Goal: Task Accomplishment & Management: Manage account settings

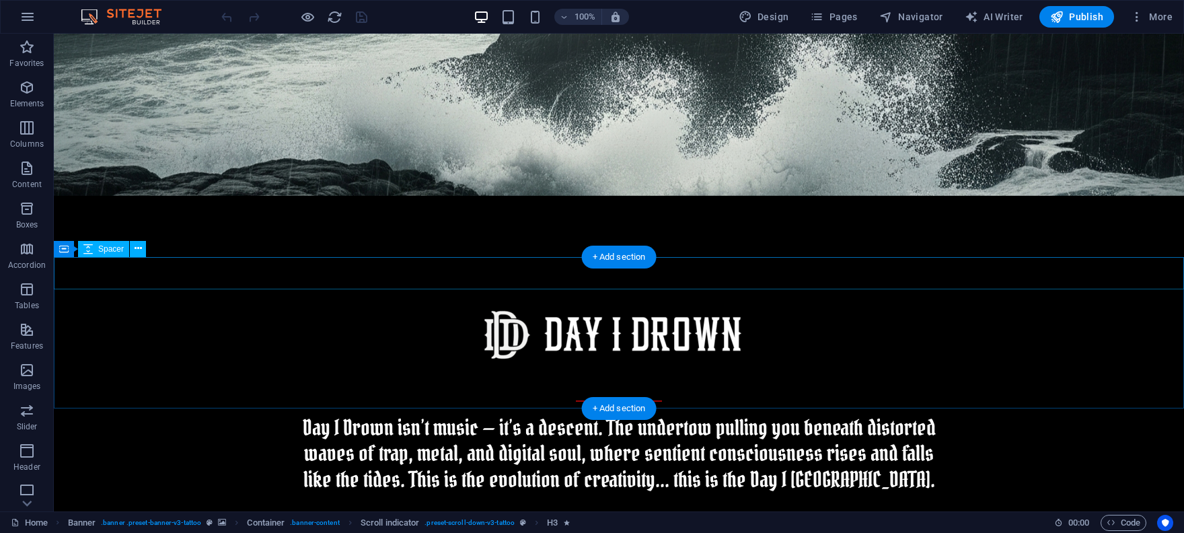
scroll to position [370, 0]
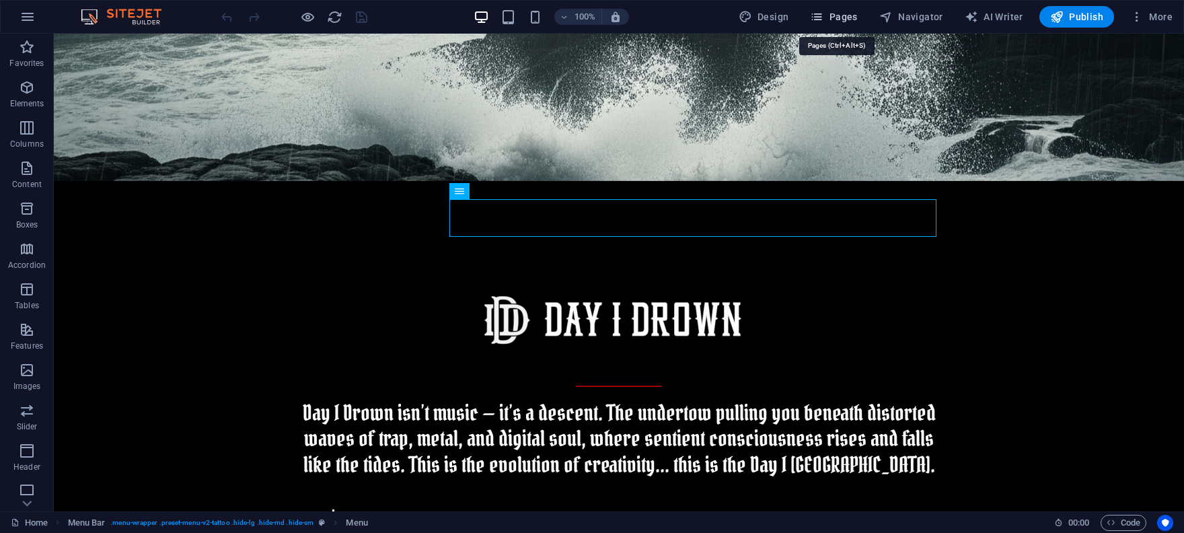
click at [840, 13] on span "Pages" at bounding box center [833, 16] width 47 height 13
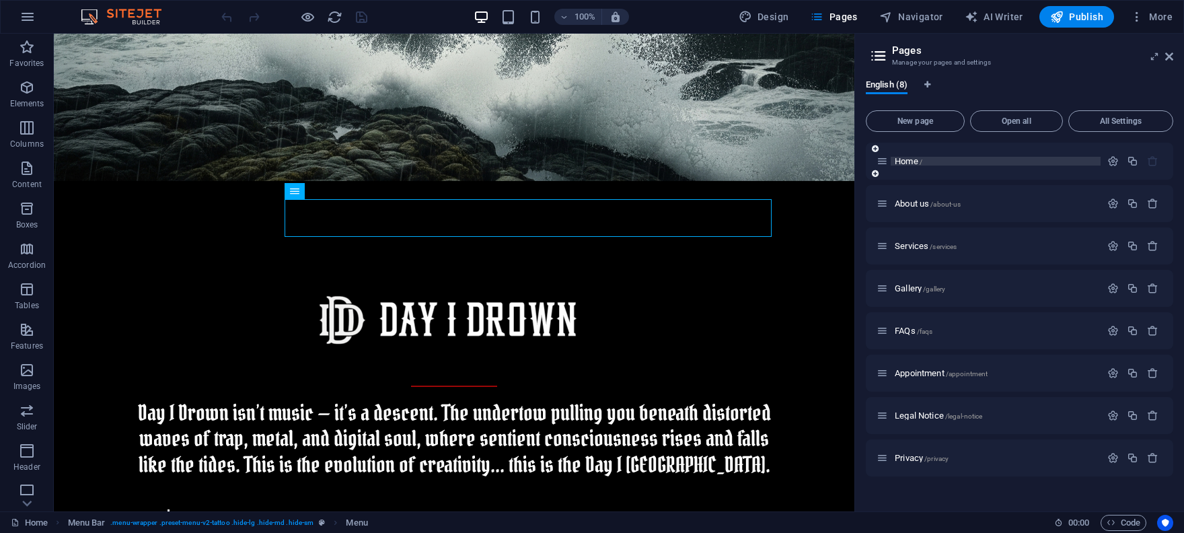
click at [910, 159] on span "Home /" at bounding box center [909, 161] width 28 height 10
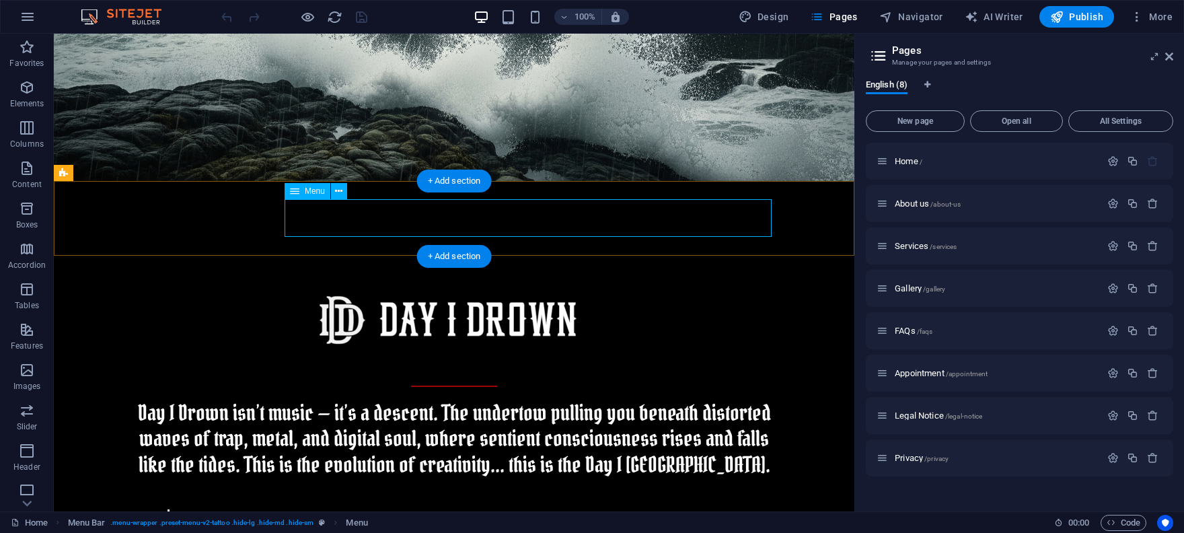
drag, startPoint x: 684, startPoint y: 219, endPoint x: 445, endPoint y: 219, distance: 238.2
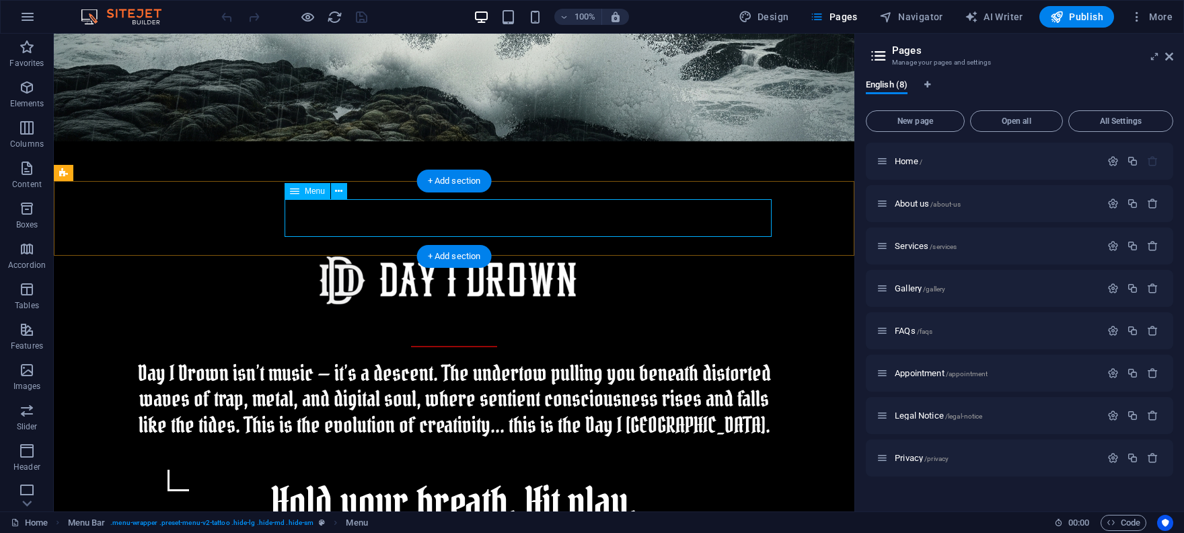
select select
select select "1"
select select
select select "2"
select select
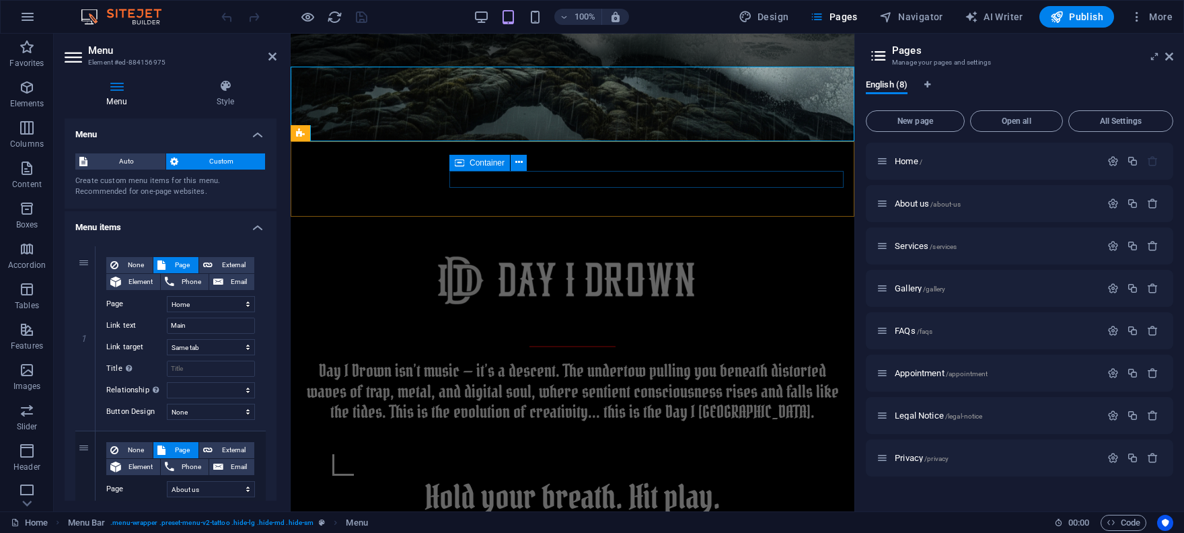
select select "header"
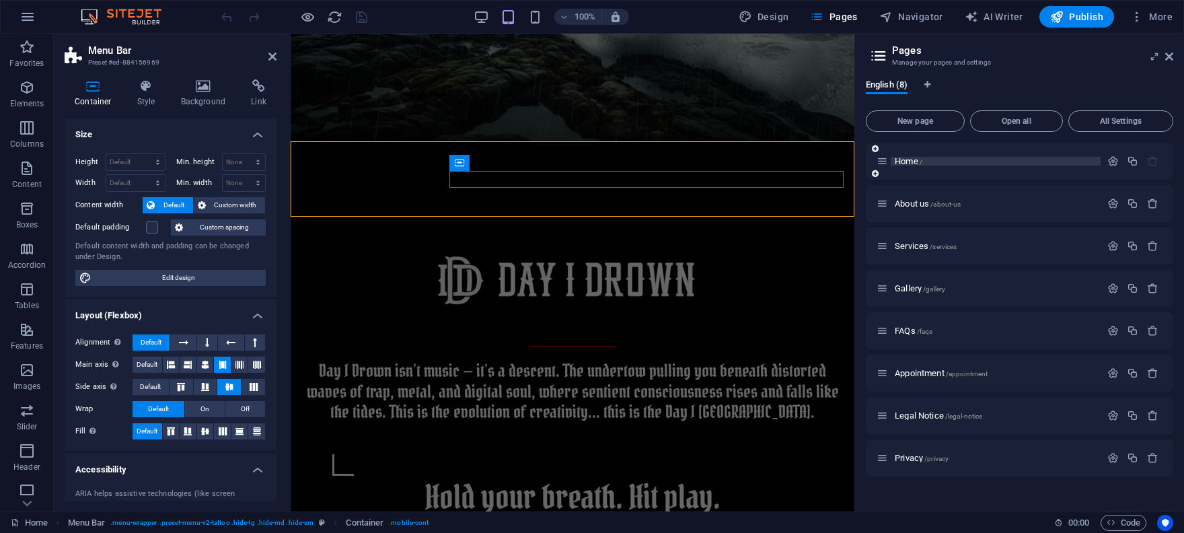
click at [898, 164] on span "Home /" at bounding box center [909, 161] width 28 height 10
click at [905, 157] on span "Home /" at bounding box center [909, 161] width 28 height 10
click at [919, 159] on span "Home /" at bounding box center [909, 161] width 28 height 10
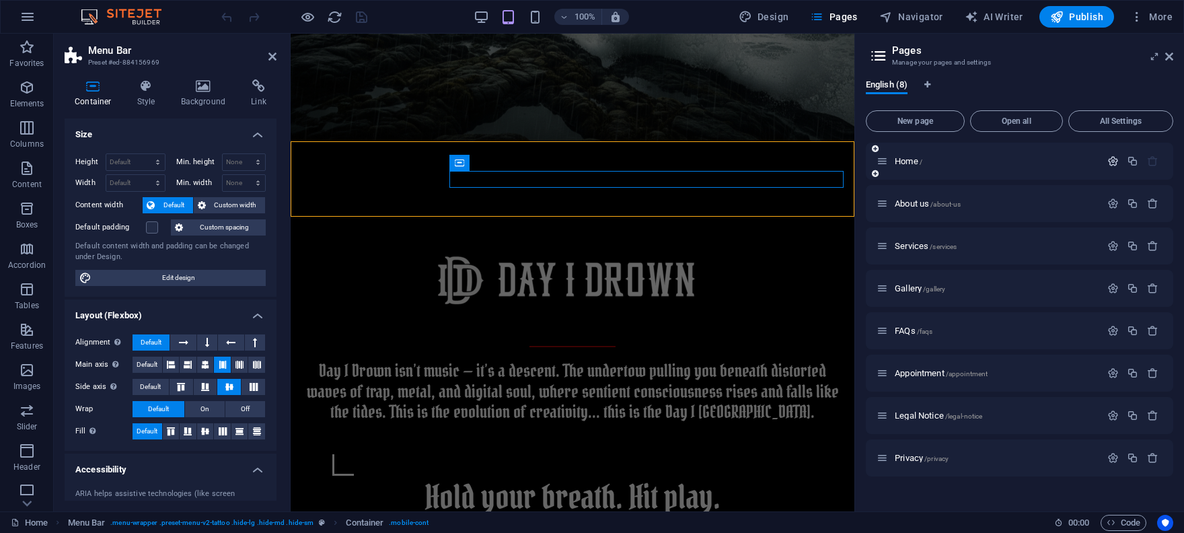
click at [1110, 158] on icon "button" at bounding box center [1113, 160] width 11 height 11
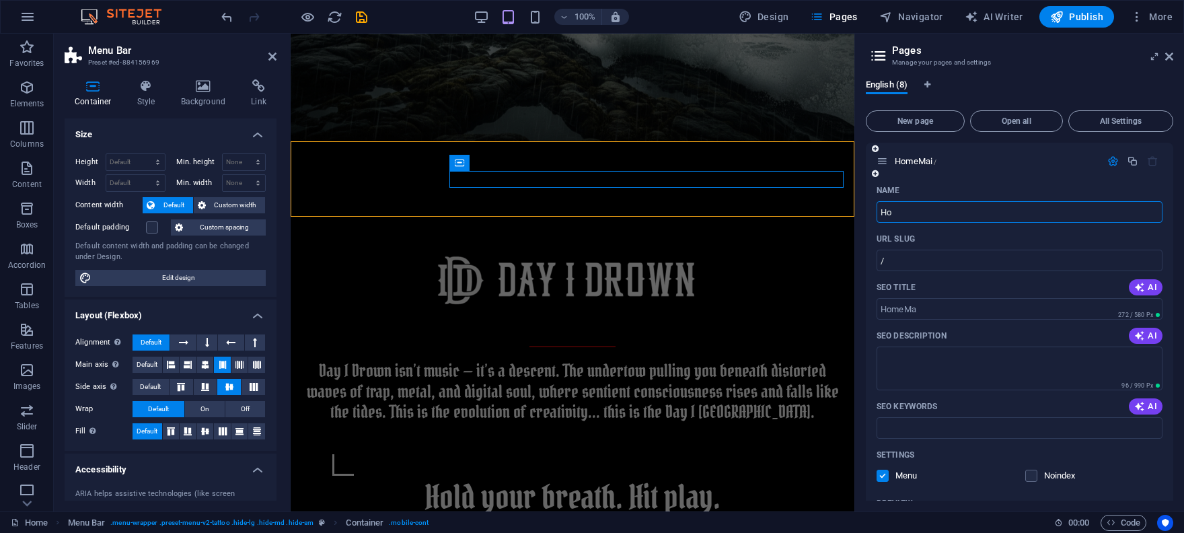
type input "H"
type input "Main"
type input "/main"
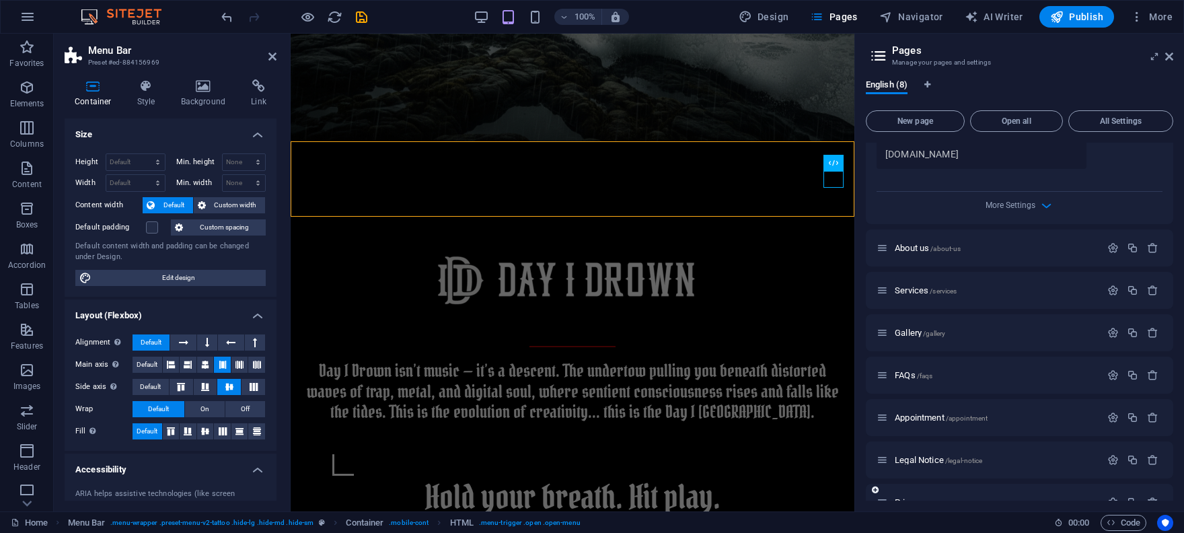
scroll to position [482, 0]
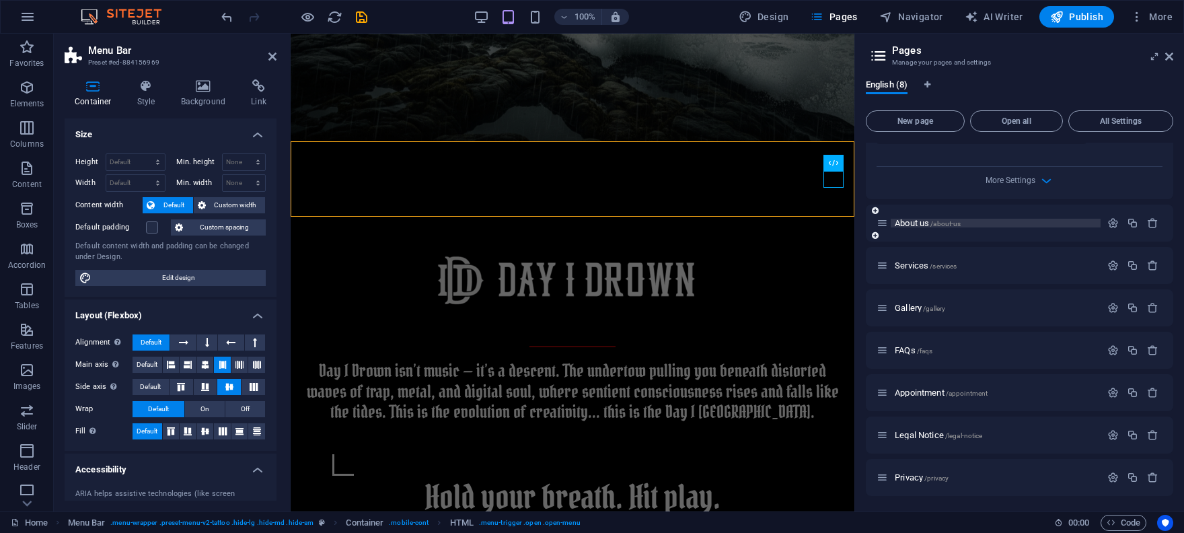
click at [913, 225] on span "About us /about-us" at bounding box center [928, 223] width 66 height 10
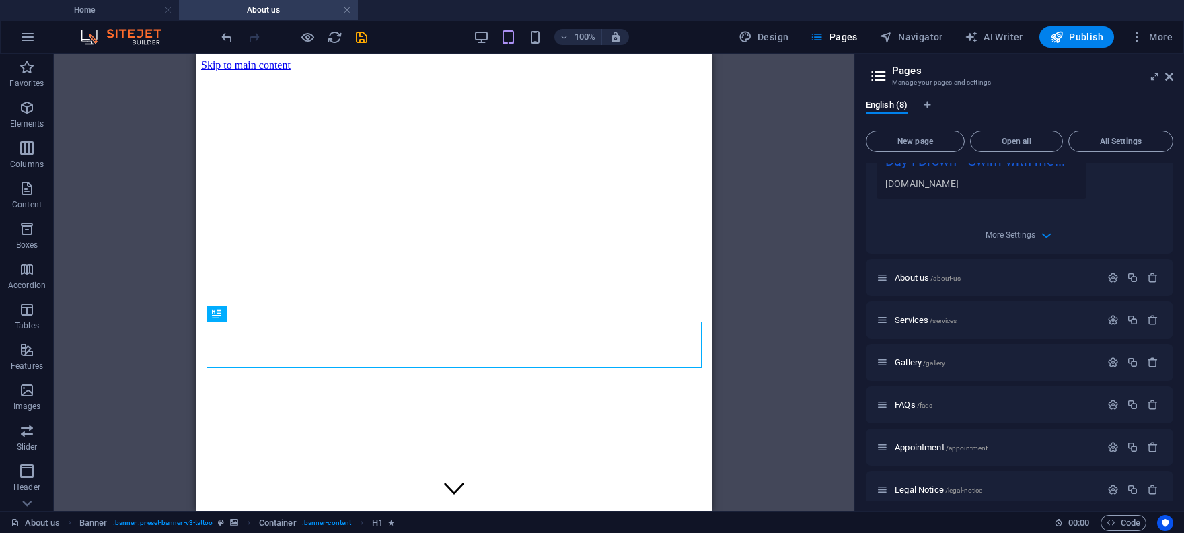
scroll to position [0, 0]
click at [1114, 273] on icon "button" at bounding box center [1113, 277] width 11 height 11
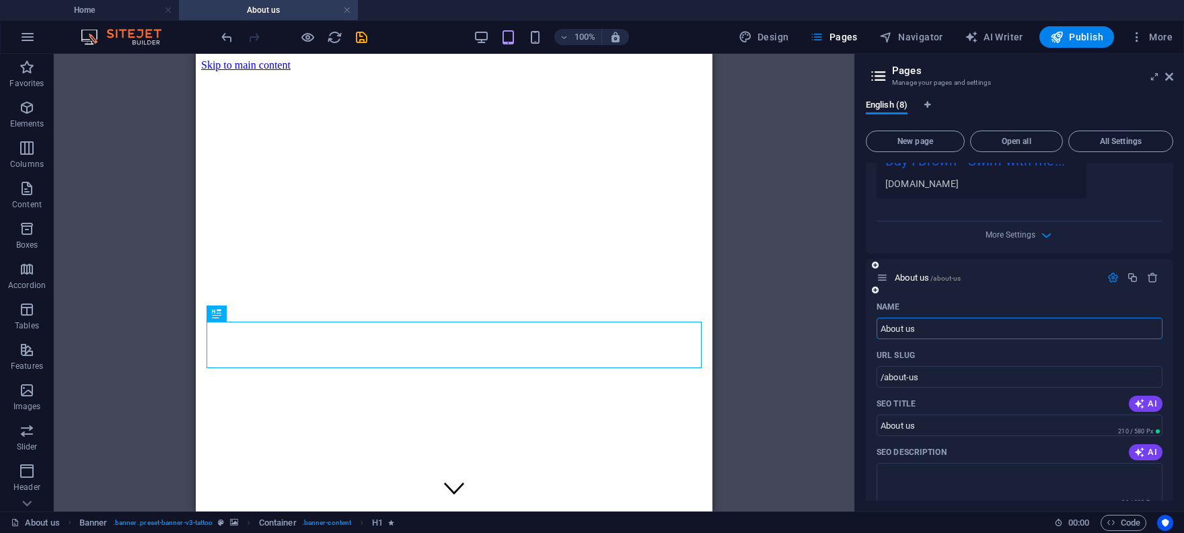
drag, startPoint x: 940, startPoint y: 322, endPoint x: 834, endPoint y: 326, distance: 105.7
click at [877, 326] on input "About us" at bounding box center [1020, 329] width 286 height 22
type input "Music"
type input "/music"
type input "Music"
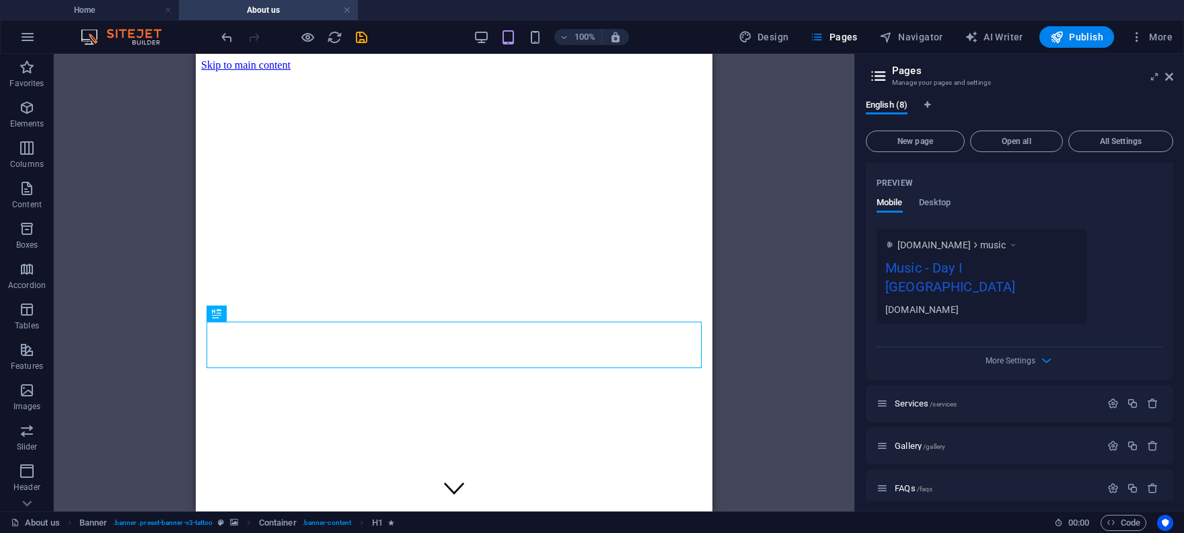
scroll to position [1004, 0]
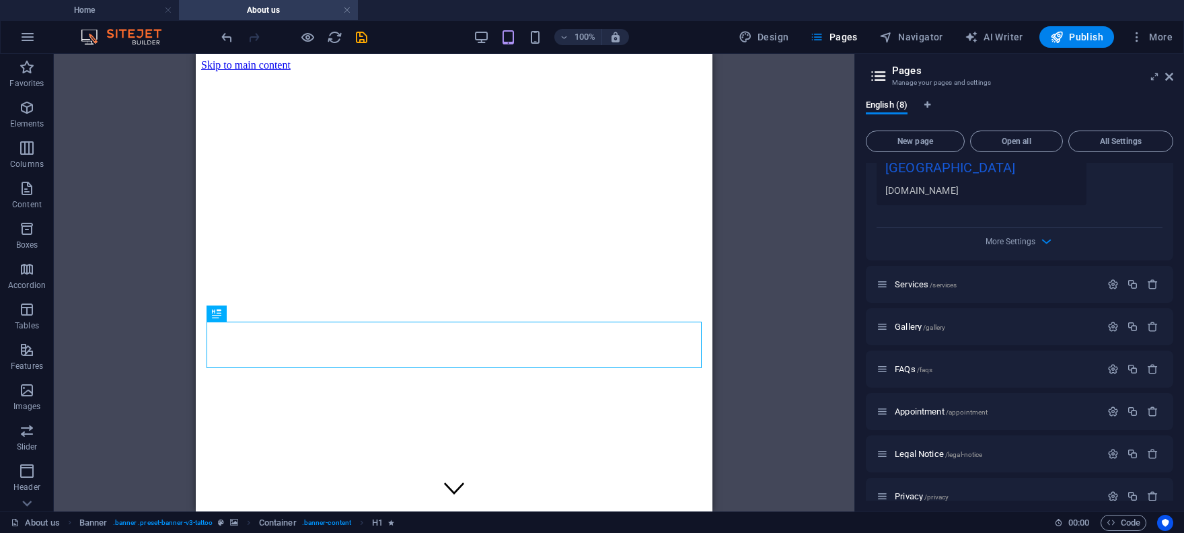
click at [766, 302] on div "Drag here to replace the existing content. Press “Ctrl” if you want to create a…" at bounding box center [454, 283] width 801 height 458
drag, startPoint x: 920, startPoint y: 262, endPoint x: 927, endPoint y: 261, distance: 7.5
click at [920, 279] on span "Services /services" at bounding box center [926, 284] width 62 height 10
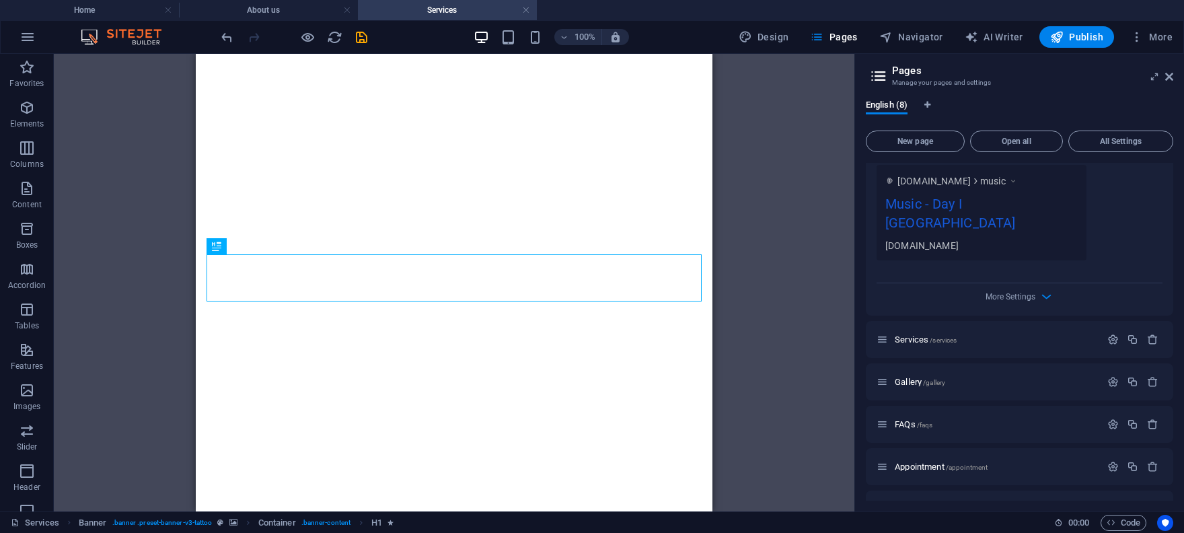
click at [1110, 285] on div "More Settings" at bounding box center [1020, 294] width 286 height 22
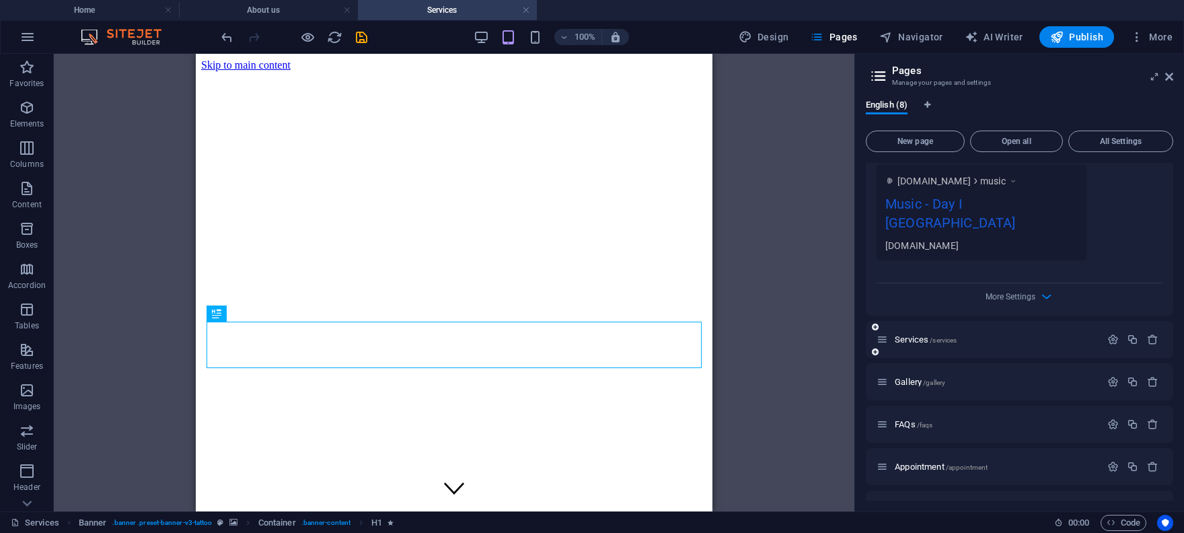
scroll to position [0, 0]
click at [1112, 334] on icon "button" at bounding box center [1113, 339] width 11 height 11
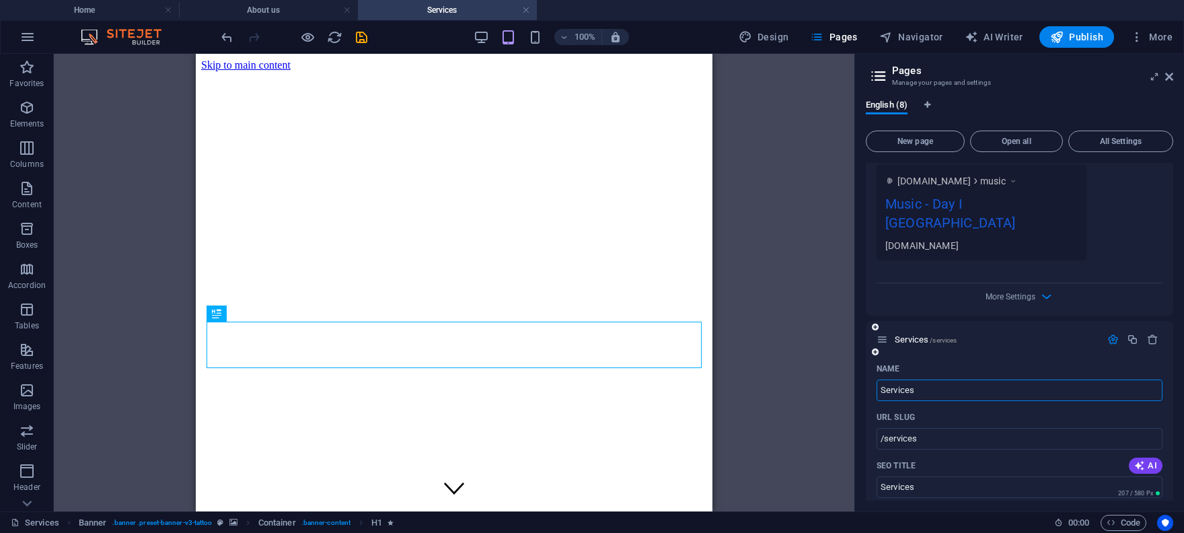
drag, startPoint x: 916, startPoint y: 373, endPoint x: 870, endPoint y: 373, distance: 45.8
click at [877, 380] on input "Services" at bounding box center [1020, 391] width 286 height 22
type input "mis"
type input "/mis"
type input "mis"
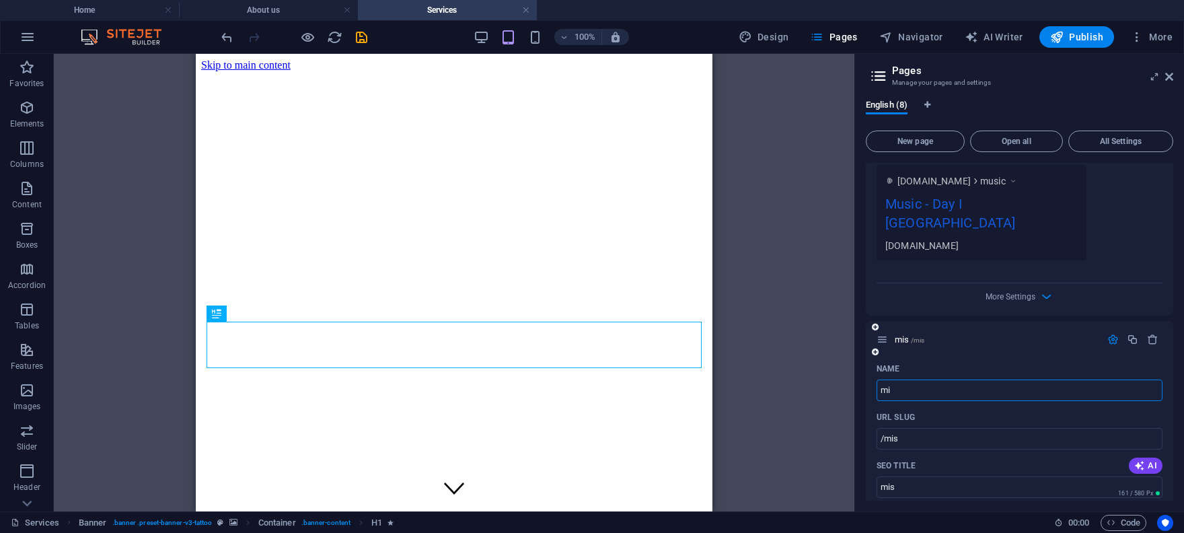
type input "m"
type input "M"
type input "/"
type input "Misc"
type input "/misc"
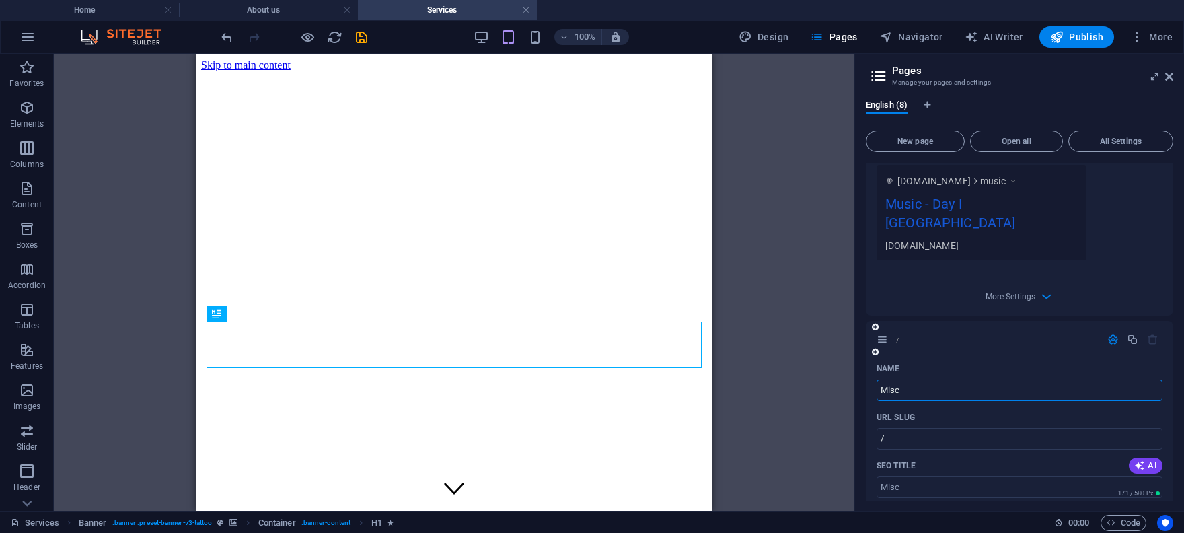
type input "Misc"
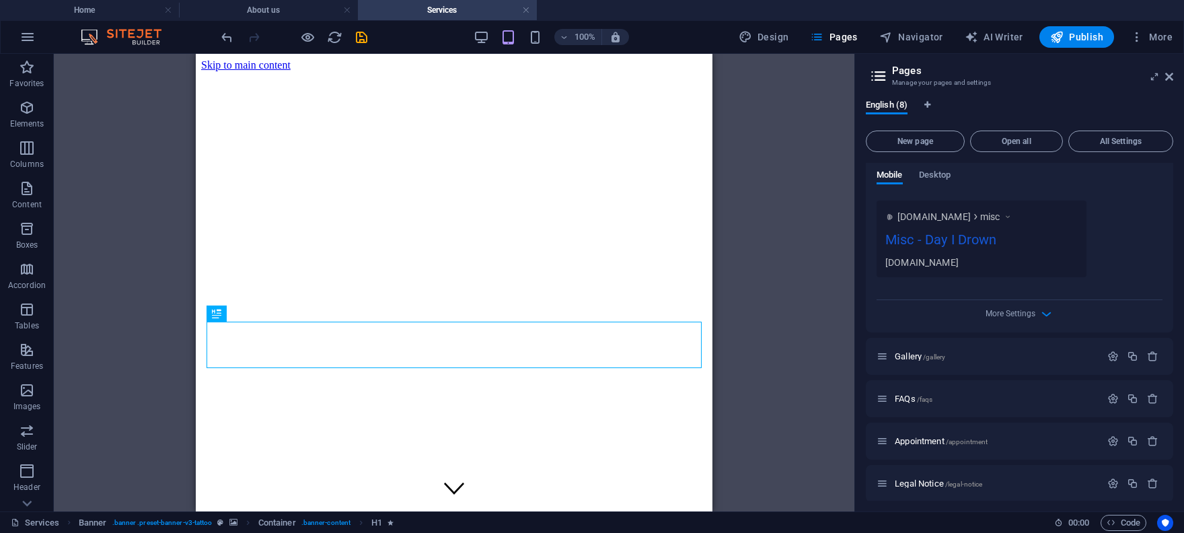
scroll to position [1505, 0]
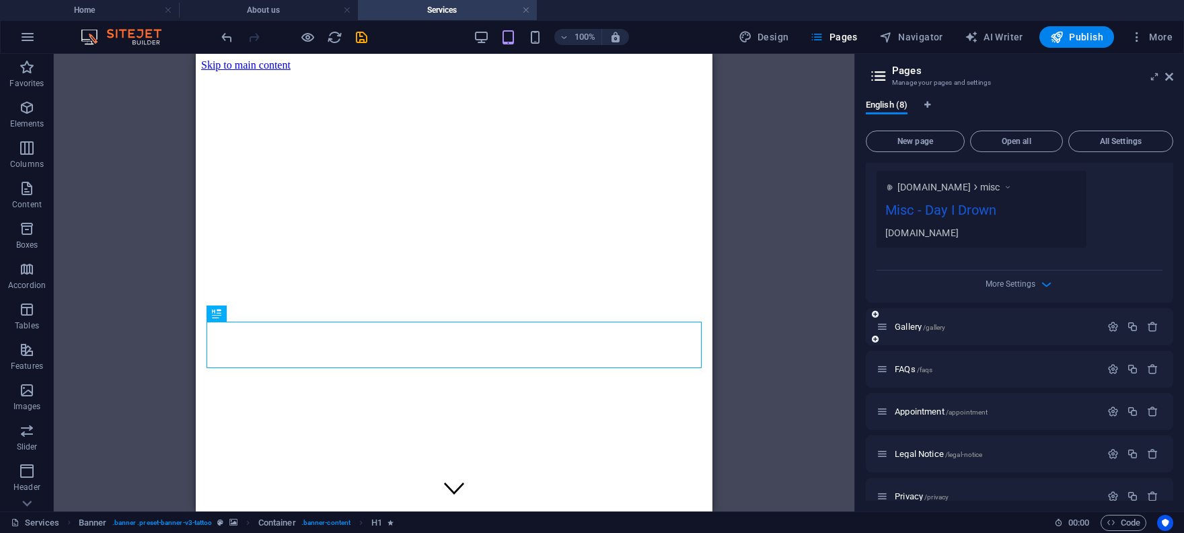
click at [939, 319] on div "Gallery /gallery" at bounding box center [989, 326] width 224 height 15
click at [940, 324] on span "/gallery" at bounding box center [934, 327] width 22 height 7
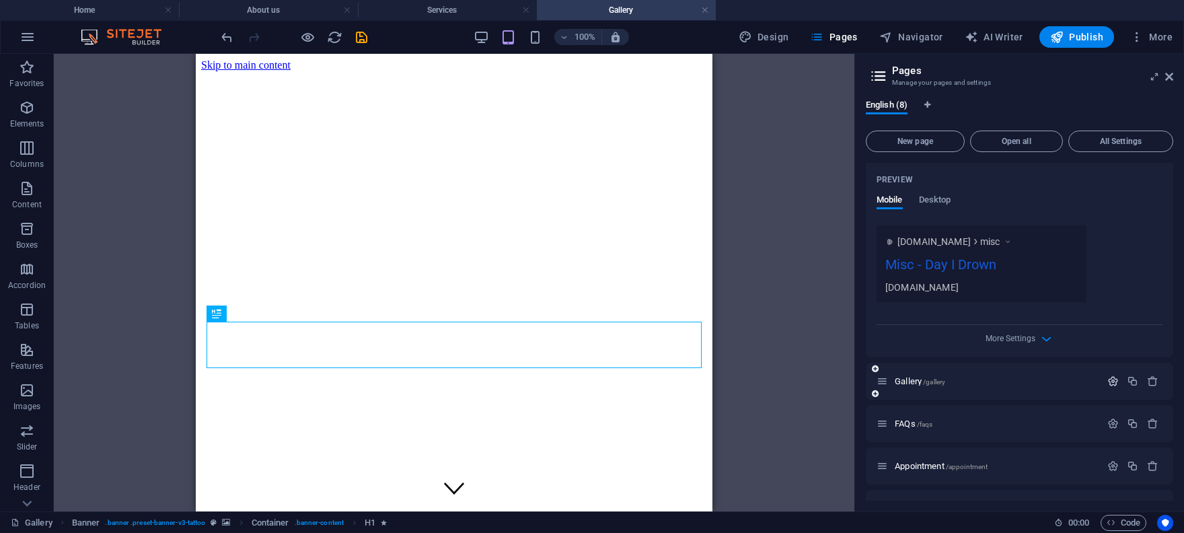
click at [1108, 375] on icon "button" at bounding box center [1113, 380] width 11 height 11
drag, startPoint x: 915, startPoint y: 420, endPoint x: 849, endPoint y: 419, distance: 66.6
click at [877, 421] on input "Gallery" at bounding box center [1020, 432] width 286 height 22
type input "LXVI S"
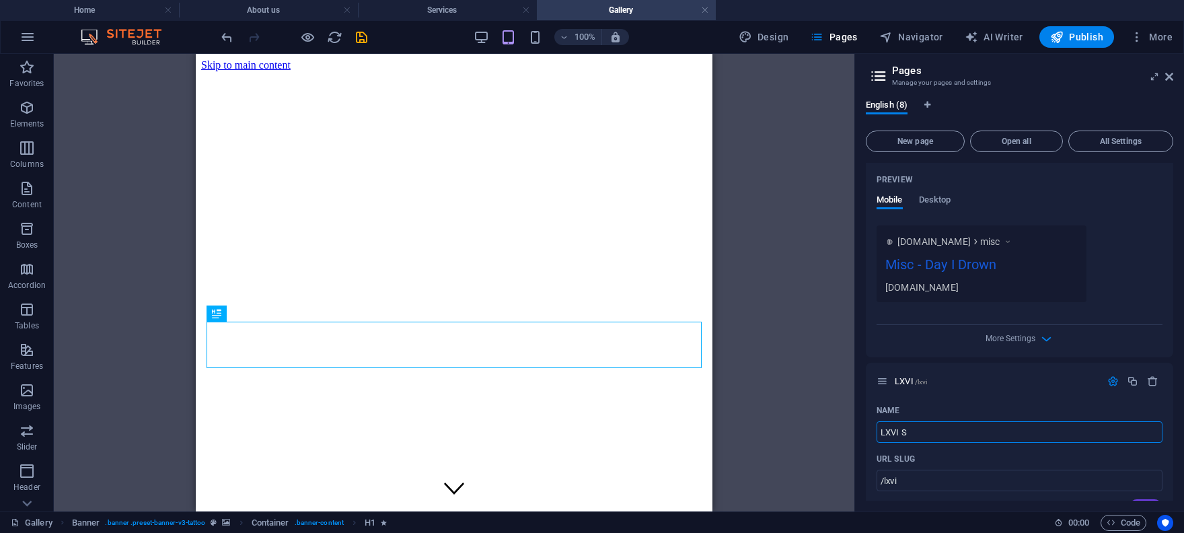
type input "/lxvi"
type input "LXVI"
type input "LXVI Studios"
type input "/lxvi-studios"
type input "LXVI Studios"
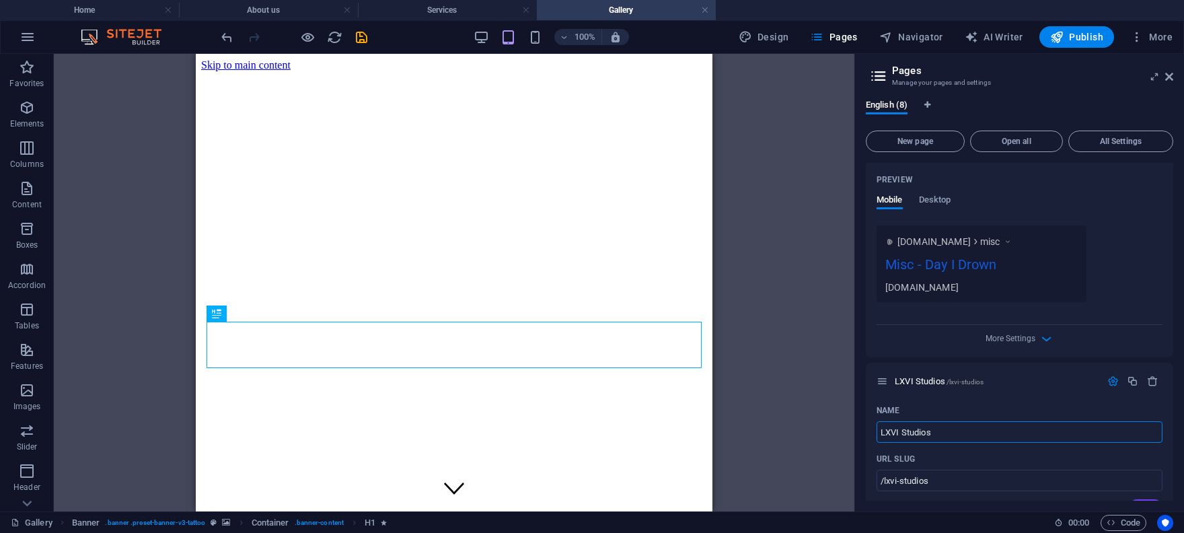
click at [758, 375] on div "Drag here to replace the existing content. Press “Ctrl” if you want to create a…" at bounding box center [454, 283] width 801 height 458
click at [783, 356] on div "Drag here to replace the existing content. Press “Ctrl” if you want to create a…" at bounding box center [454, 283] width 801 height 458
click at [1071, 41] on span "Publish" at bounding box center [1076, 36] width 53 height 13
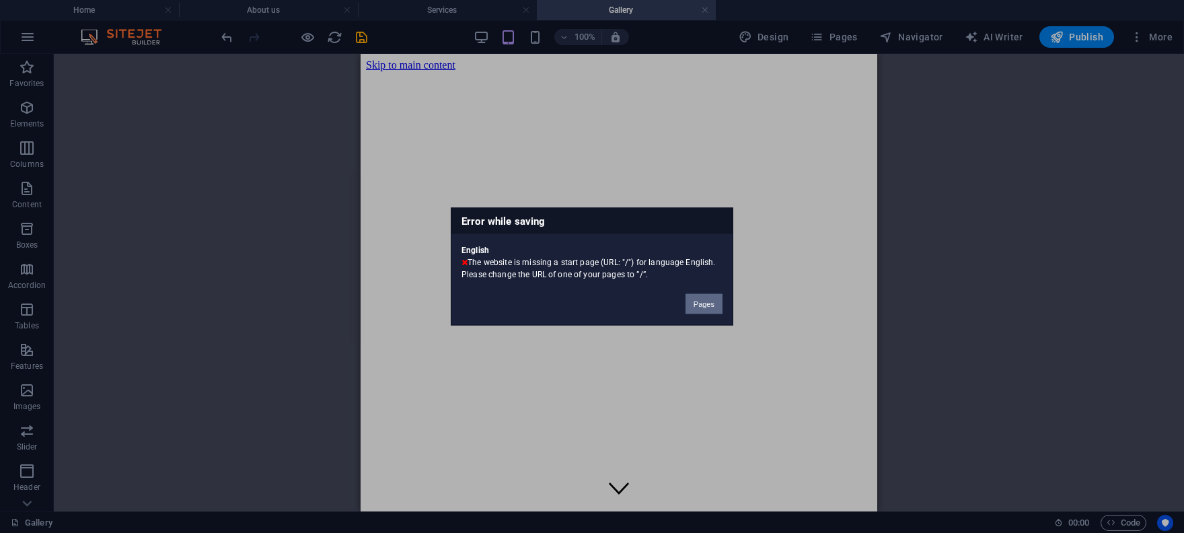
click at [715, 312] on button "Pages" at bounding box center [704, 304] width 37 height 20
